Goal: Information Seeking & Learning: Learn about a topic

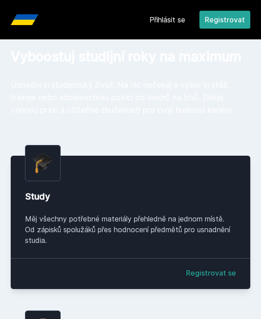
scroll to position [13, 0]
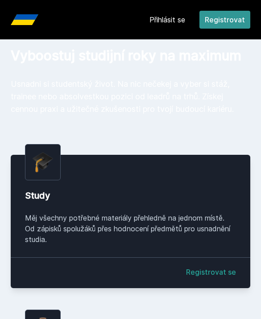
click at [219, 21] on button "Registrovat" at bounding box center [225, 20] width 51 height 18
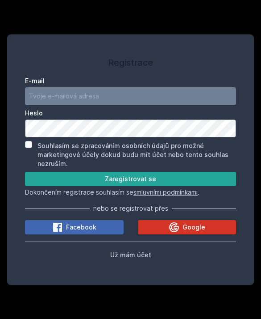
click at [186, 228] on span "Google" at bounding box center [194, 227] width 23 height 9
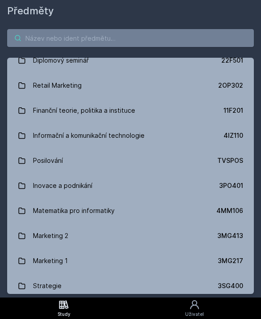
click at [182, 38] on input "search" at bounding box center [130, 38] width 247 height 18
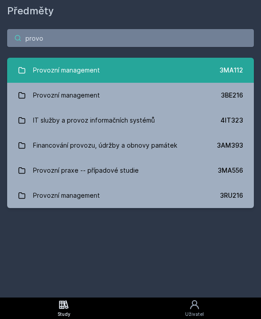
type input "provo"
click at [91, 69] on div "Provozní management" at bounding box center [66, 70] width 67 height 18
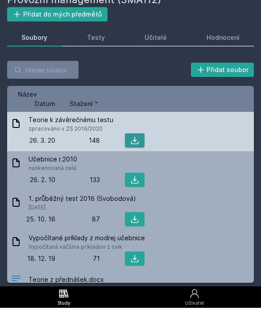
click at [135, 147] on icon at bounding box center [135, 151] width 9 height 9
